Goal: Task Accomplishment & Management: Use online tool/utility

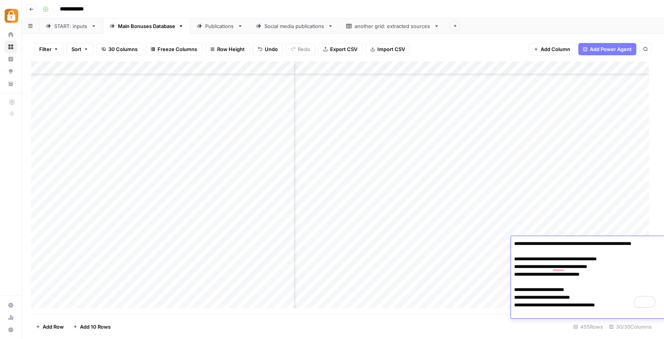
scroll to position [5696, 1383]
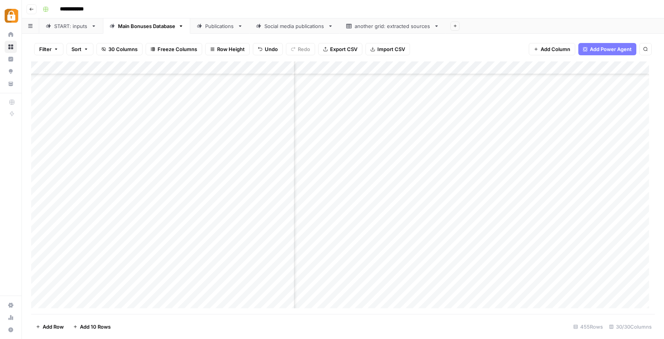
click at [406, 267] on div "Add Column" at bounding box center [343, 187] width 624 height 253
click at [79, 28] on div "START: inputs" at bounding box center [71, 26] width 34 height 8
click at [654, 297] on icon "close" at bounding box center [653, 296] width 4 height 4
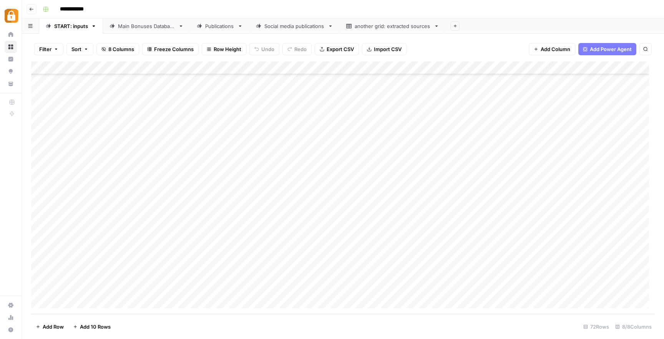
click at [176, 289] on div "Add Column" at bounding box center [343, 187] width 624 height 253
click at [348, 290] on div "Add Column" at bounding box center [343, 187] width 624 height 253
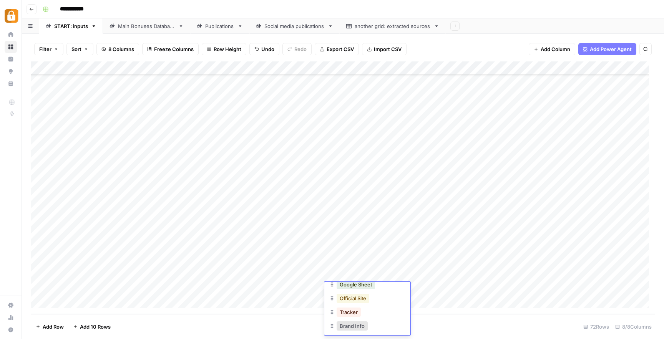
click at [362, 300] on button "Official Site" at bounding box center [353, 298] width 33 height 9
click at [579, 288] on div "Add Column" at bounding box center [343, 187] width 624 height 253
click at [136, 29] on div "Main Bonuses Database" at bounding box center [146, 26] width 57 height 8
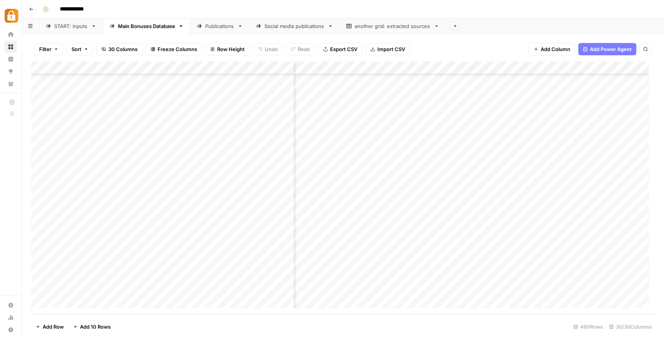
scroll to position [5787, 0]
click at [360, 225] on div "Add Column" at bounding box center [343, 187] width 624 height 253
drag, startPoint x: 405, startPoint y: 229, endPoint x: 406, endPoint y: 286, distance: 57.3
click at [406, 286] on div "Add Column" at bounding box center [343, 187] width 624 height 253
click at [41, 236] on div "Add Column" at bounding box center [343, 187] width 624 height 253
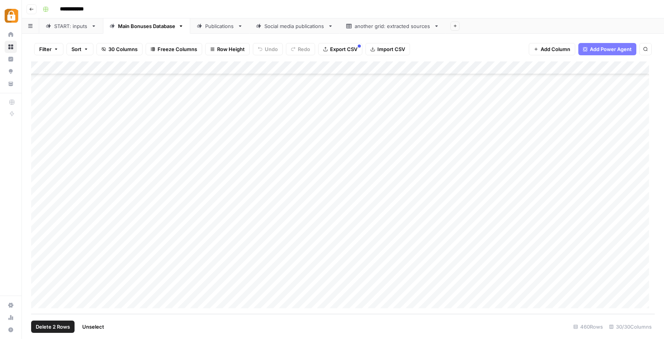
click at [40, 248] on div "Add Column" at bounding box center [343, 187] width 624 height 253
click at [40, 262] on div "Add Column" at bounding box center [343, 187] width 624 height 253
click at [39, 275] on div "Add Column" at bounding box center [343, 187] width 624 height 253
click at [41, 289] on div "Add Column" at bounding box center [343, 187] width 624 height 253
click at [598, 70] on div "Add Column" at bounding box center [343, 187] width 624 height 253
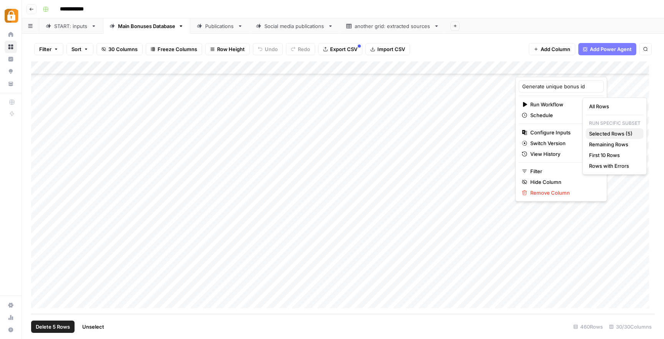
click at [607, 133] on span "Selected Rows (5)" at bounding box center [613, 134] width 48 height 8
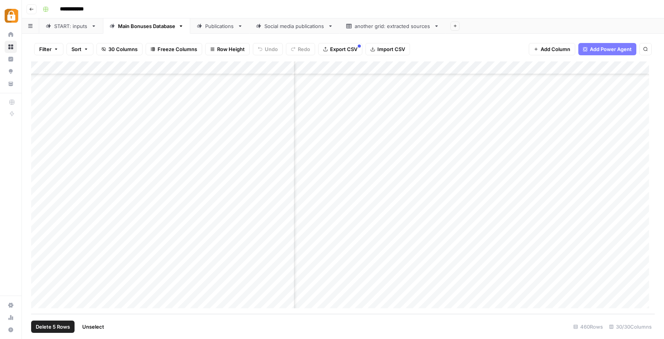
scroll to position [5787, 1358]
click at [571, 68] on div "Add Column" at bounding box center [343, 187] width 624 height 253
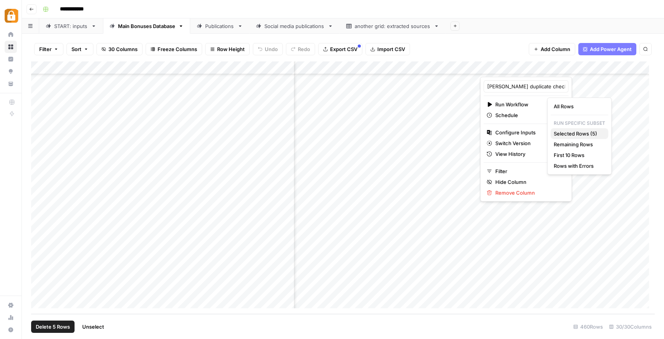
click at [578, 131] on span "Selected Rows (5)" at bounding box center [578, 134] width 48 height 8
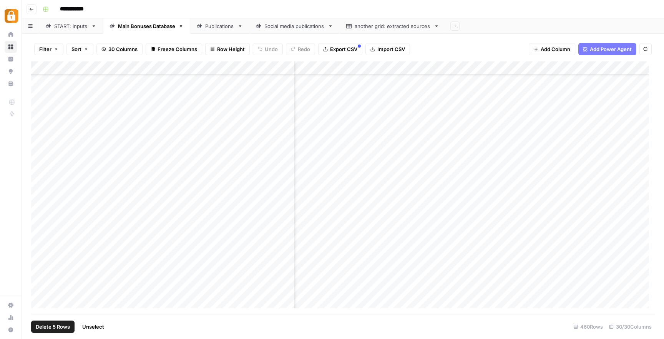
scroll to position [5787, 1544]
click at [488, 236] on div "Add Column" at bounding box center [343, 187] width 624 height 253
click at [566, 255] on div "Add Column" at bounding box center [343, 187] width 624 height 253
click at [489, 251] on div "Add Column" at bounding box center [343, 187] width 624 height 253
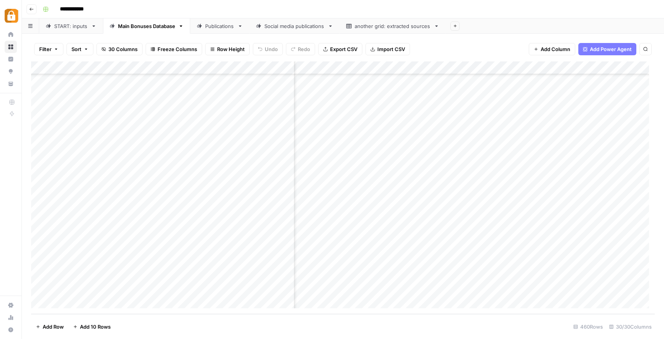
click at [489, 251] on div "Add Column" at bounding box center [343, 187] width 624 height 253
click at [569, 262] on div "Add Column" at bounding box center [343, 187] width 624 height 253
click at [545, 289] on div "Add Column" at bounding box center [343, 187] width 624 height 253
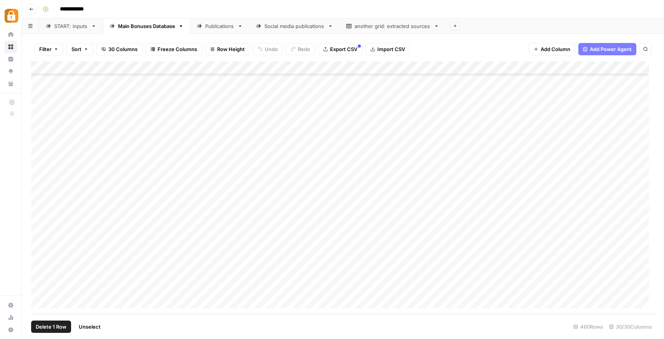
click at [43, 144] on div "Add Column" at bounding box center [343, 187] width 624 height 253
click at [41, 157] on div "Add Column" at bounding box center [343, 187] width 624 height 253
click at [40, 170] on div "Add Column" at bounding box center [343, 187] width 624 height 253
click at [37, 183] on div "Add Column" at bounding box center [343, 187] width 624 height 253
click at [40, 195] on div "Add Column" at bounding box center [343, 187] width 624 height 253
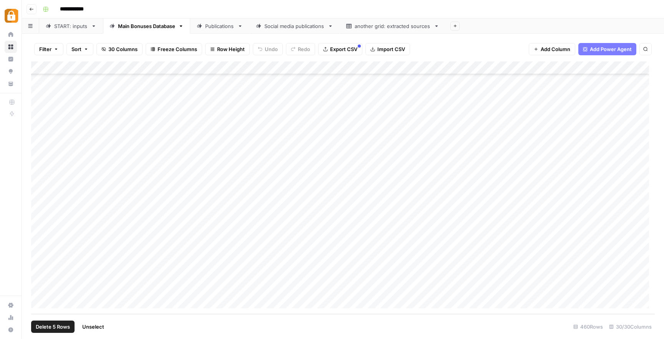
click at [40, 206] on div "Add Column" at bounding box center [343, 187] width 624 height 253
click at [40, 212] on div "Add Column" at bounding box center [343, 187] width 624 height 253
click at [38, 221] on div "Add Column" at bounding box center [343, 187] width 624 height 253
click at [458, 146] on div "Add Column" at bounding box center [343, 187] width 624 height 253
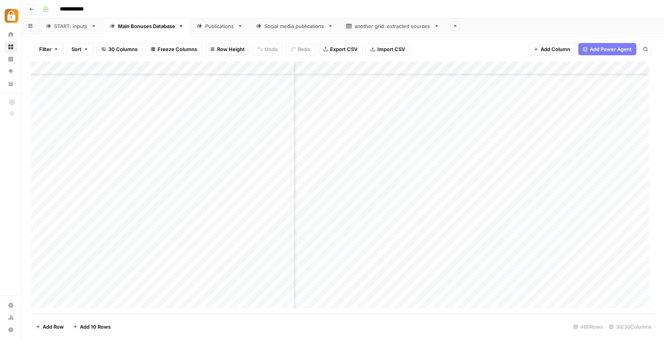
click at [459, 147] on div "Add Column" at bounding box center [343, 187] width 624 height 253
click at [459, 156] on div "Add Column" at bounding box center [343, 187] width 624 height 253
click at [459, 168] on div "Add Column" at bounding box center [343, 187] width 624 height 253
click at [459, 183] on div "Add Column" at bounding box center [343, 187] width 624 height 253
click at [460, 198] on div "Add Column" at bounding box center [343, 187] width 624 height 253
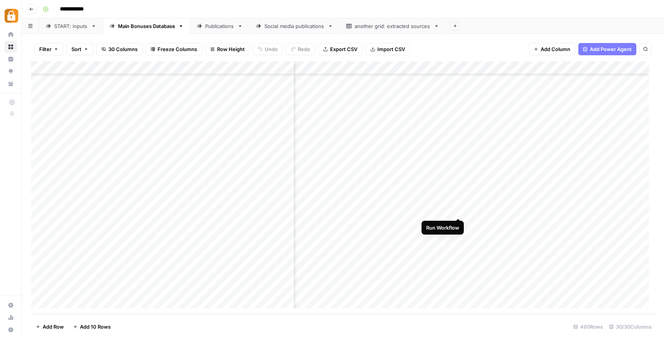
click at [459, 211] on div "Add Column" at bounding box center [343, 187] width 624 height 253
click at [530, 159] on div "Add Column" at bounding box center [343, 187] width 624 height 253
click at [506, 142] on div "Add Column" at bounding box center [343, 187] width 624 height 253
click at [459, 143] on div "Add Column" at bounding box center [343, 187] width 624 height 253
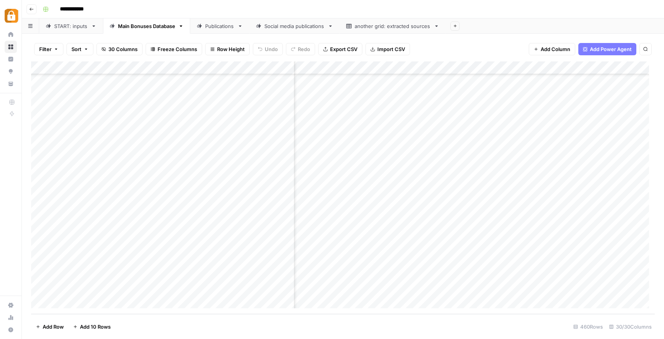
click at [544, 144] on div "Add Column" at bounding box center [343, 187] width 624 height 253
